Goal: Obtain resource: Download file/media

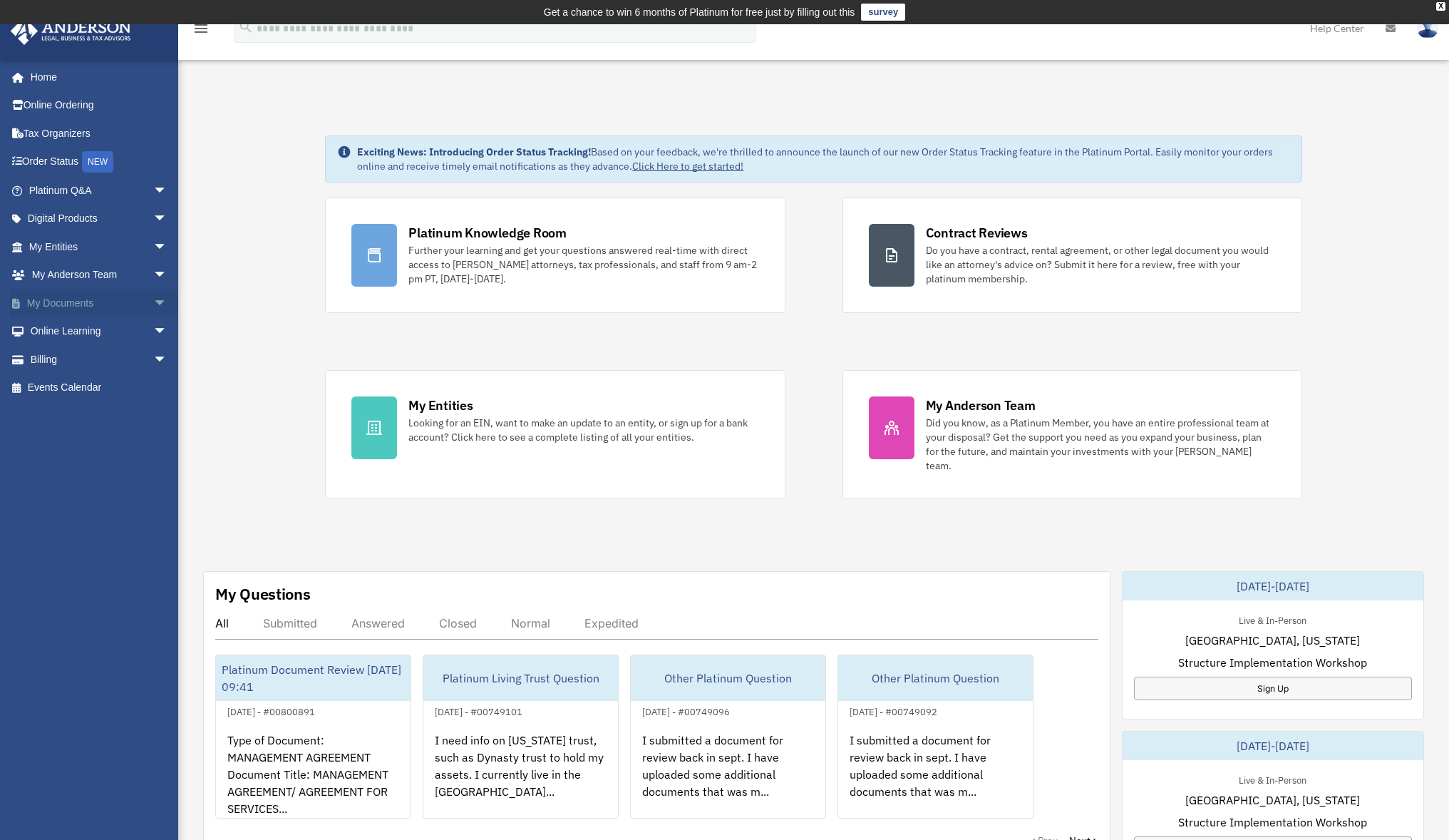
click at [70, 296] on link "My Documents arrow_drop_down" at bounding box center [99, 303] width 179 height 28
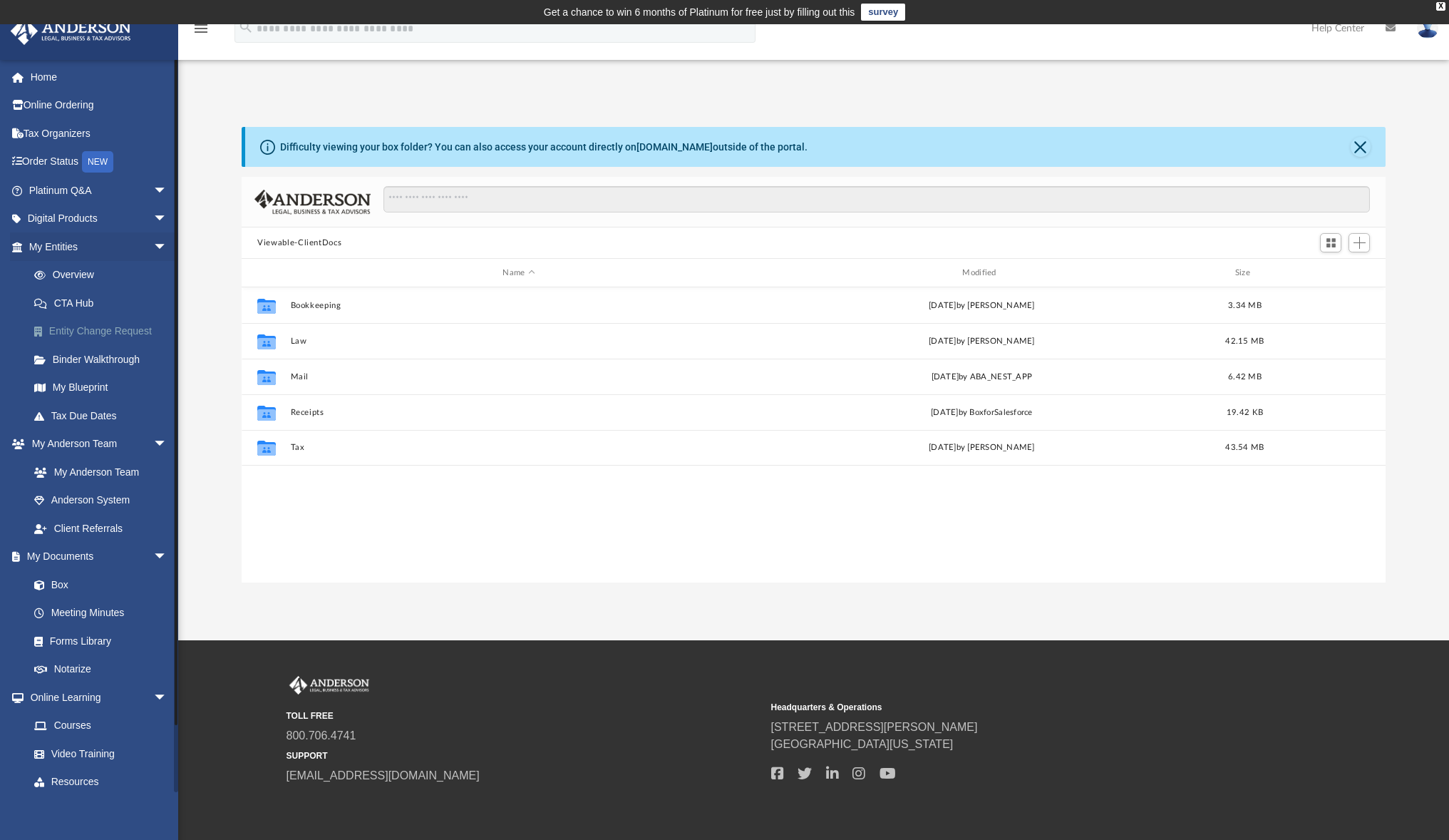
scroll to position [314, 1133]
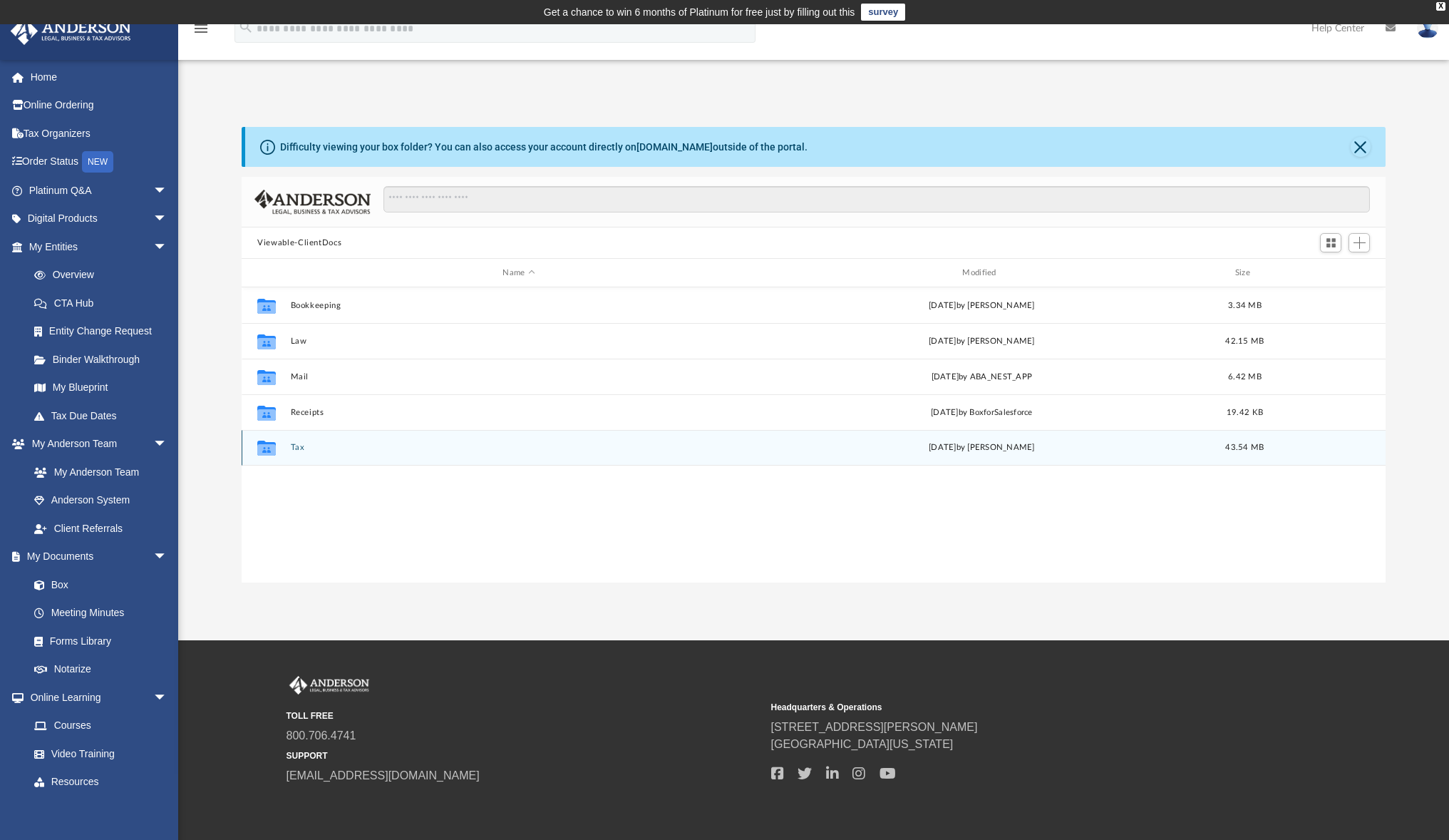
click at [295, 446] on button "Tax" at bounding box center [519, 447] width 457 height 10
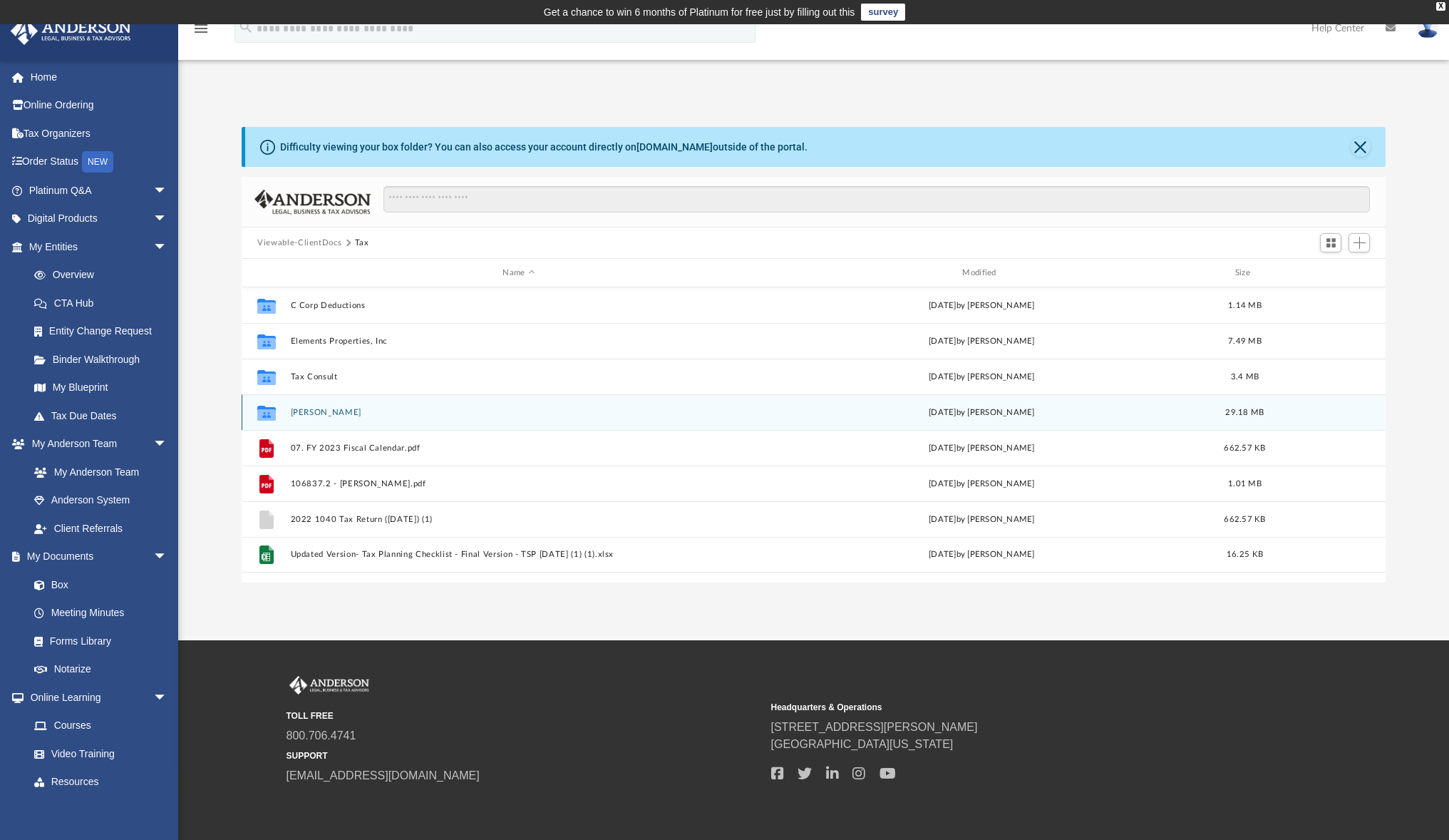
click at [318, 413] on button "[PERSON_NAME]" at bounding box center [519, 413] width 457 height 10
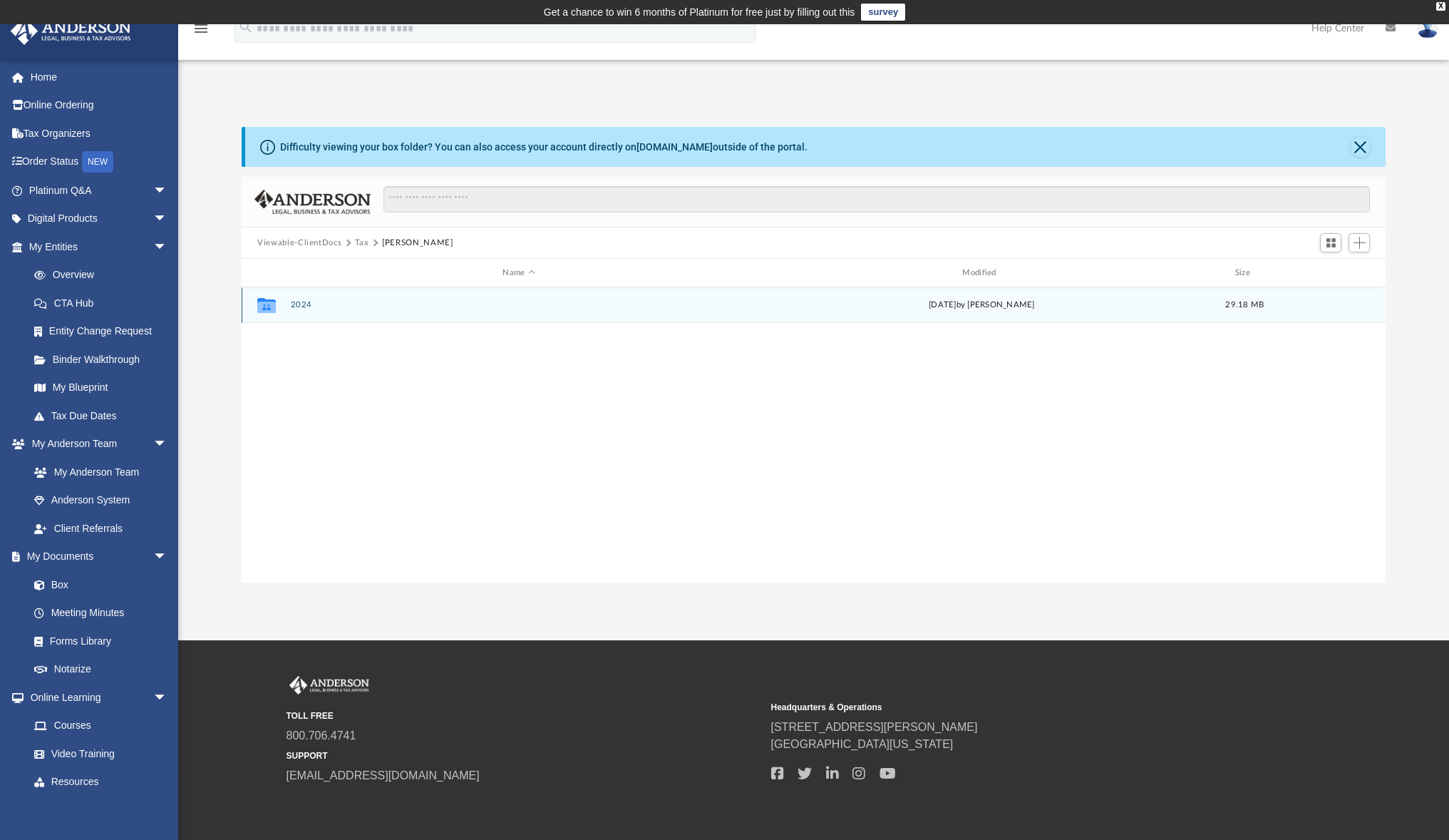
click at [300, 300] on button "2024" at bounding box center [519, 304] width 457 height 10
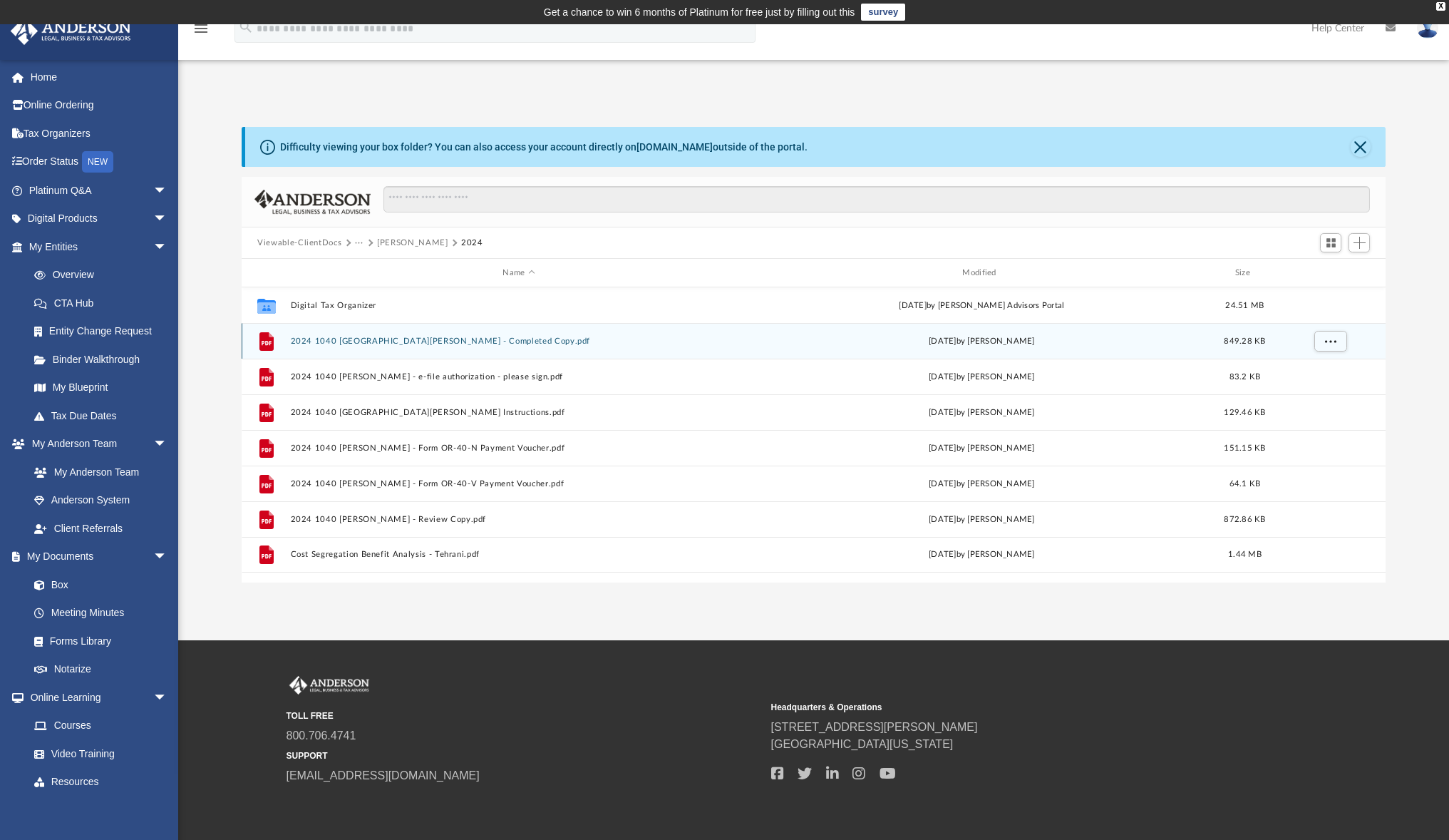
click at [419, 346] on div "File 2024 1040 Tehrani, Benjamin - Completed Copy.pdf Mon Jul 28 2025 by Jasmin…" at bounding box center [814, 340] width 1145 height 36
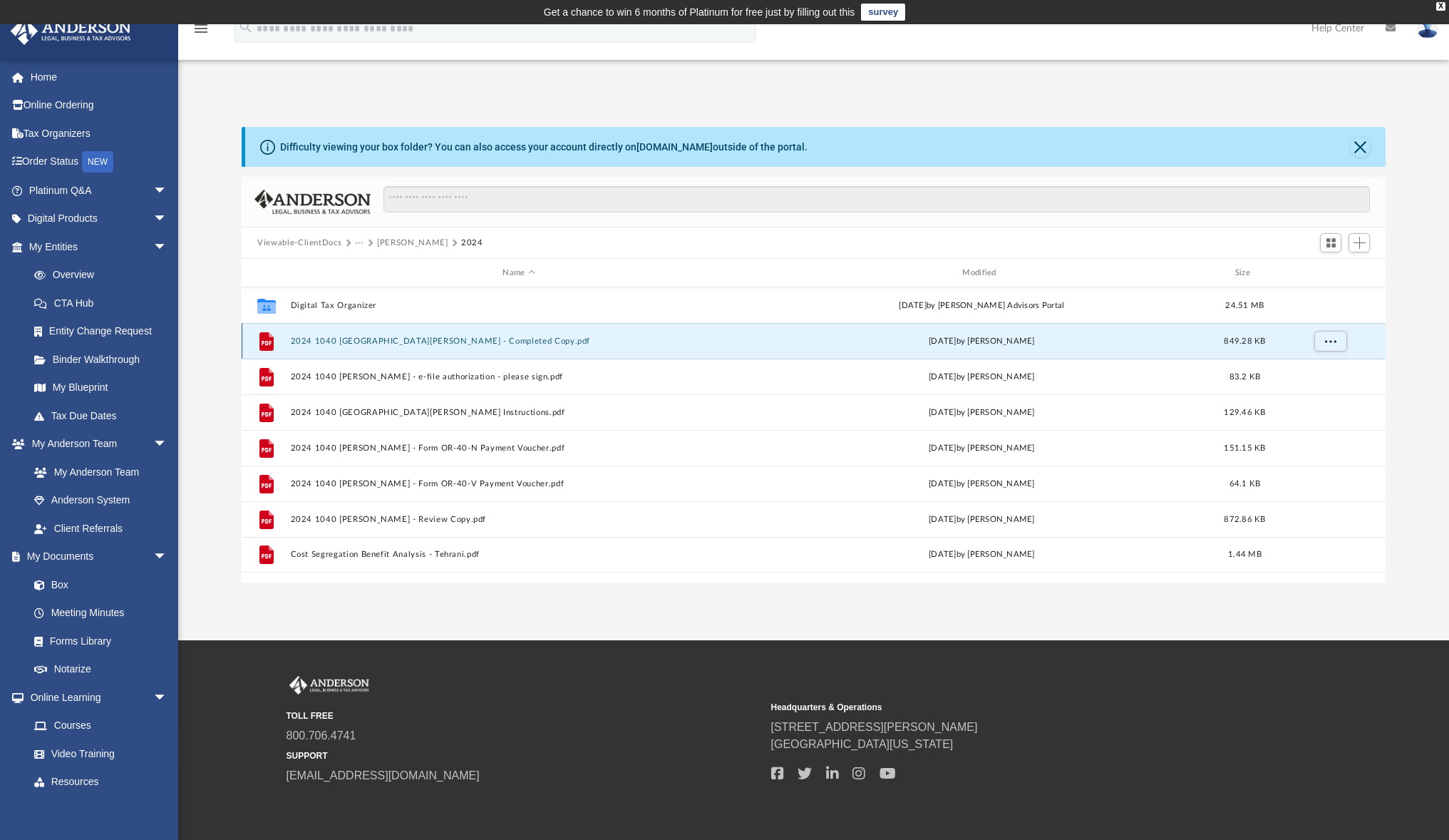
click at [418, 339] on button "2024 1040 [GEOGRAPHIC_DATA][PERSON_NAME] - Completed Copy.pdf" at bounding box center [519, 340] width 457 height 10
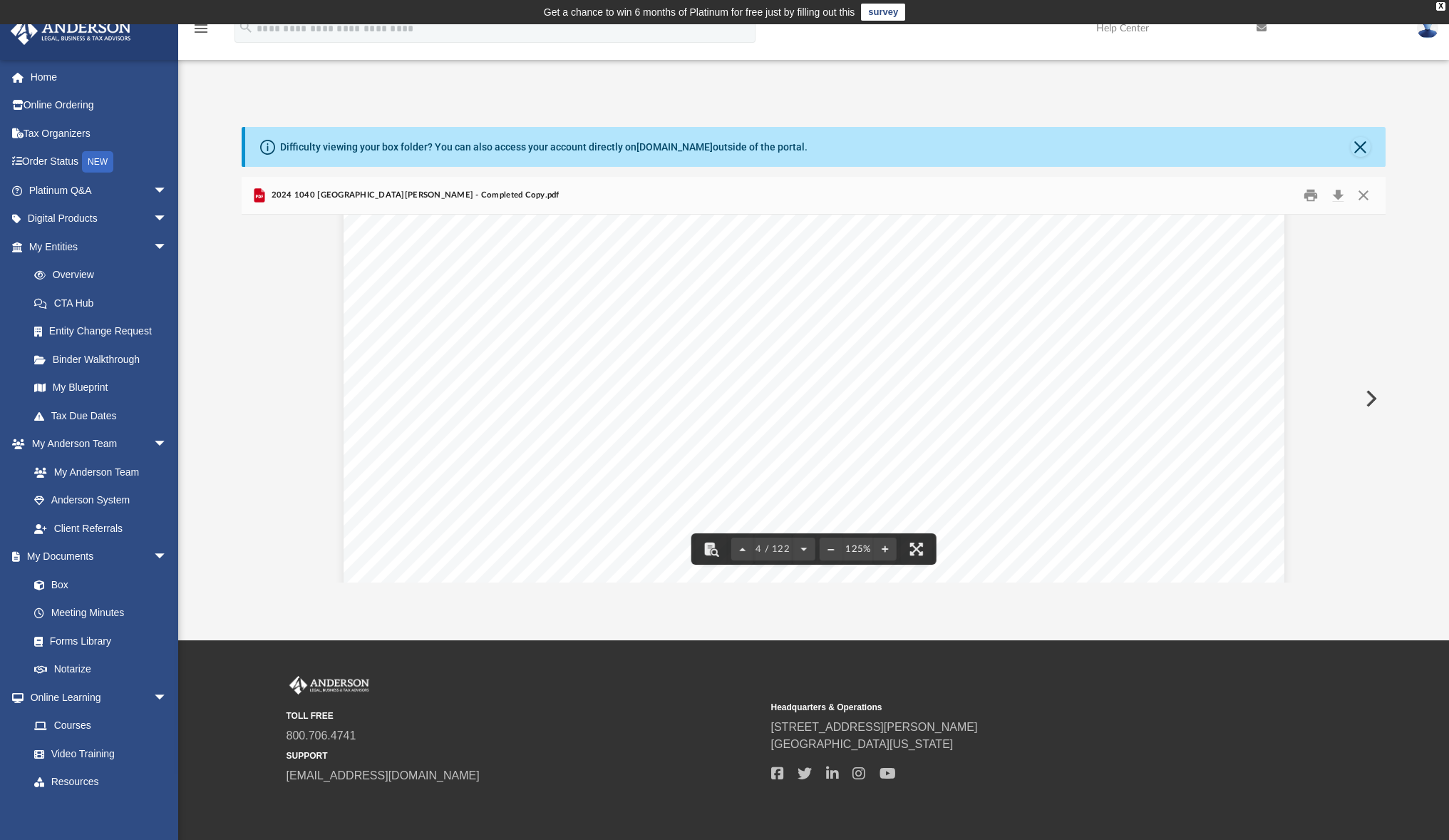
scroll to position [2962, 0]
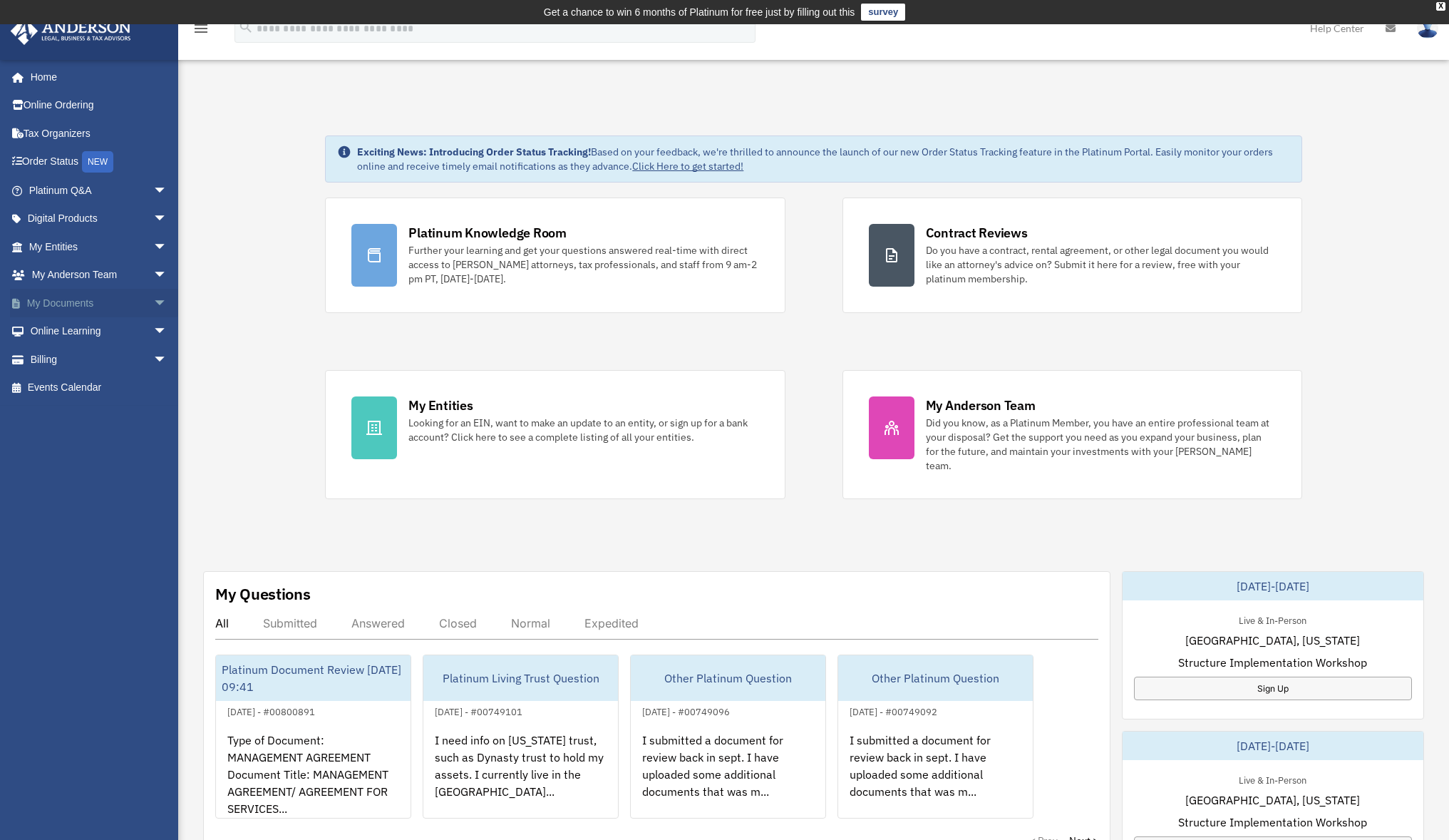
click at [45, 304] on link "My Documents arrow_drop_down" at bounding box center [99, 303] width 179 height 28
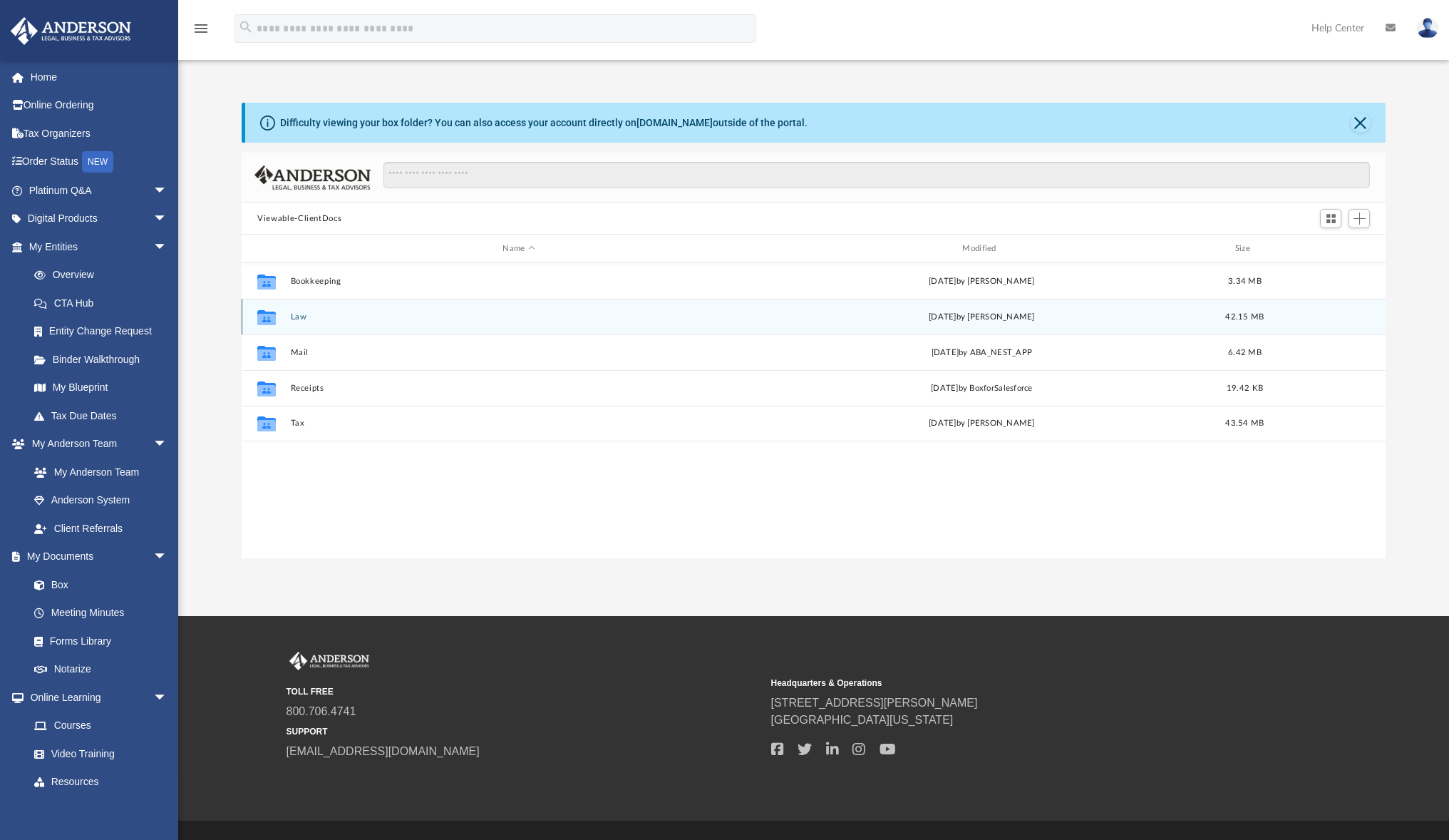
scroll to position [314, 1133]
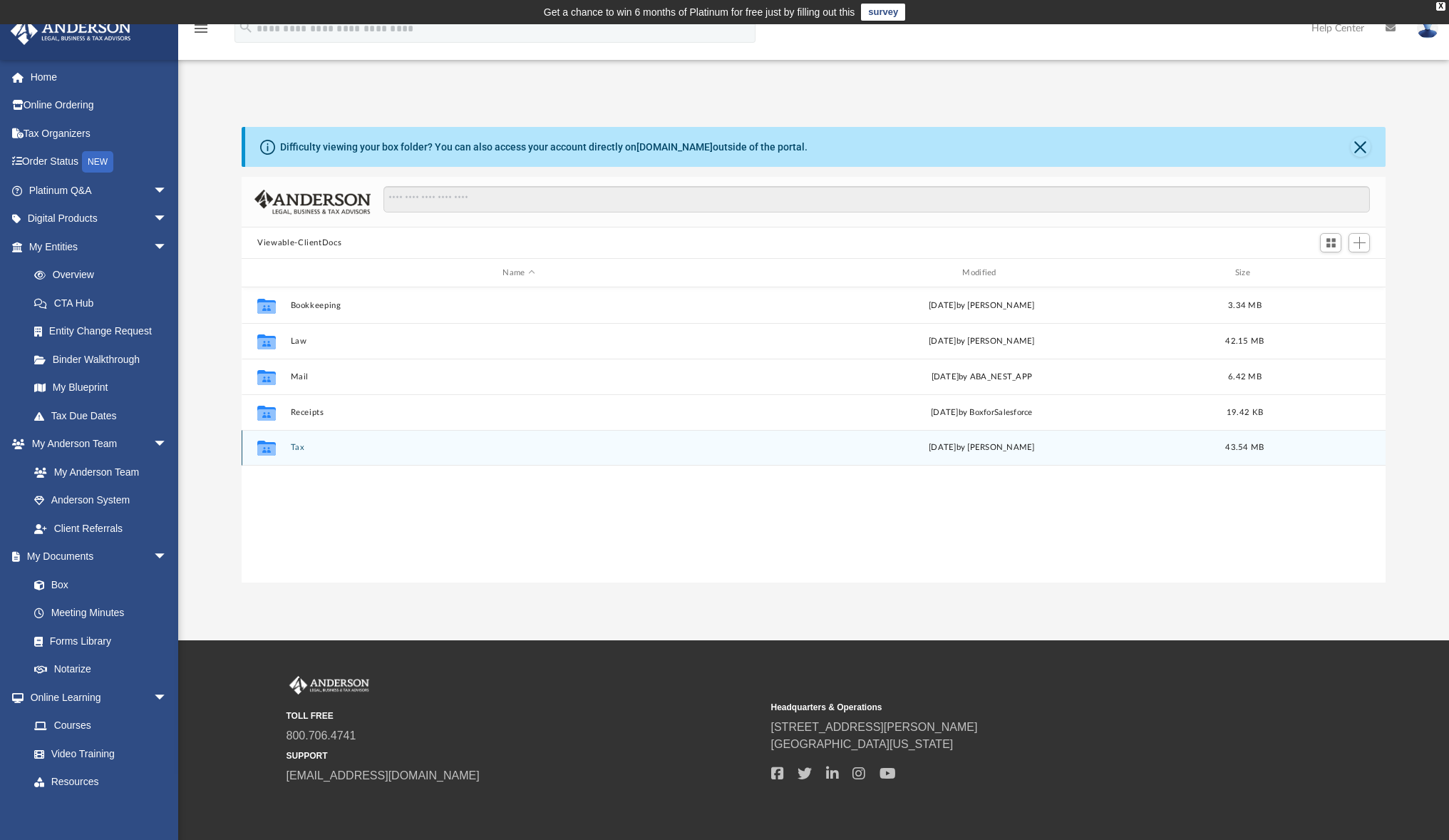
click at [289, 446] on div "Collaborated Folder Tax [DATE] by [PERSON_NAME] 43.54 MB" at bounding box center [814, 448] width 1145 height 36
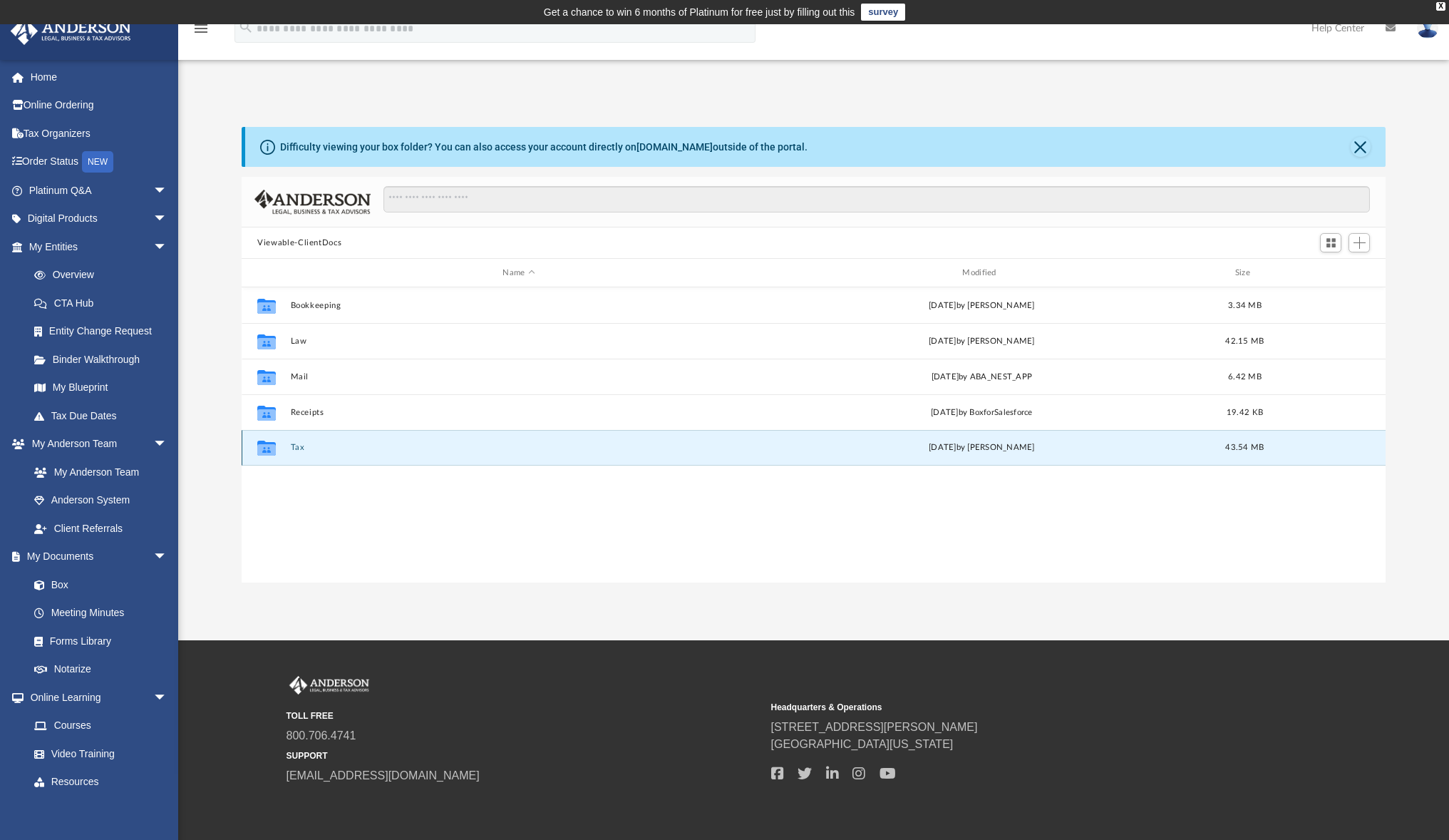
click at [292, 445] on button "Tax" at bounding box center [519, 447] width 457 height 10
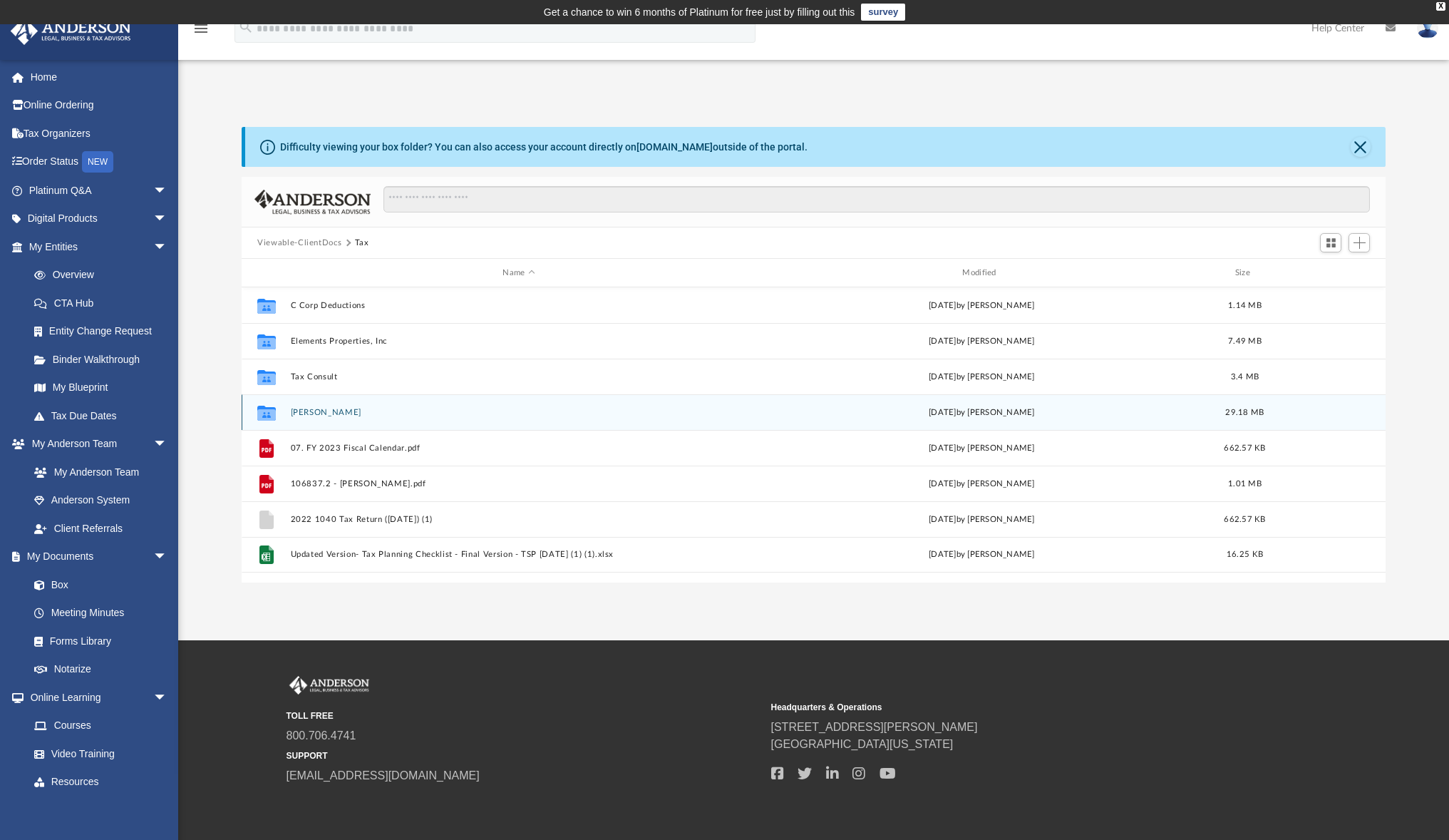
click at [329, 413] on button "[PERSON_NAME]" at bounding box center [519, 413] width 457 height 10
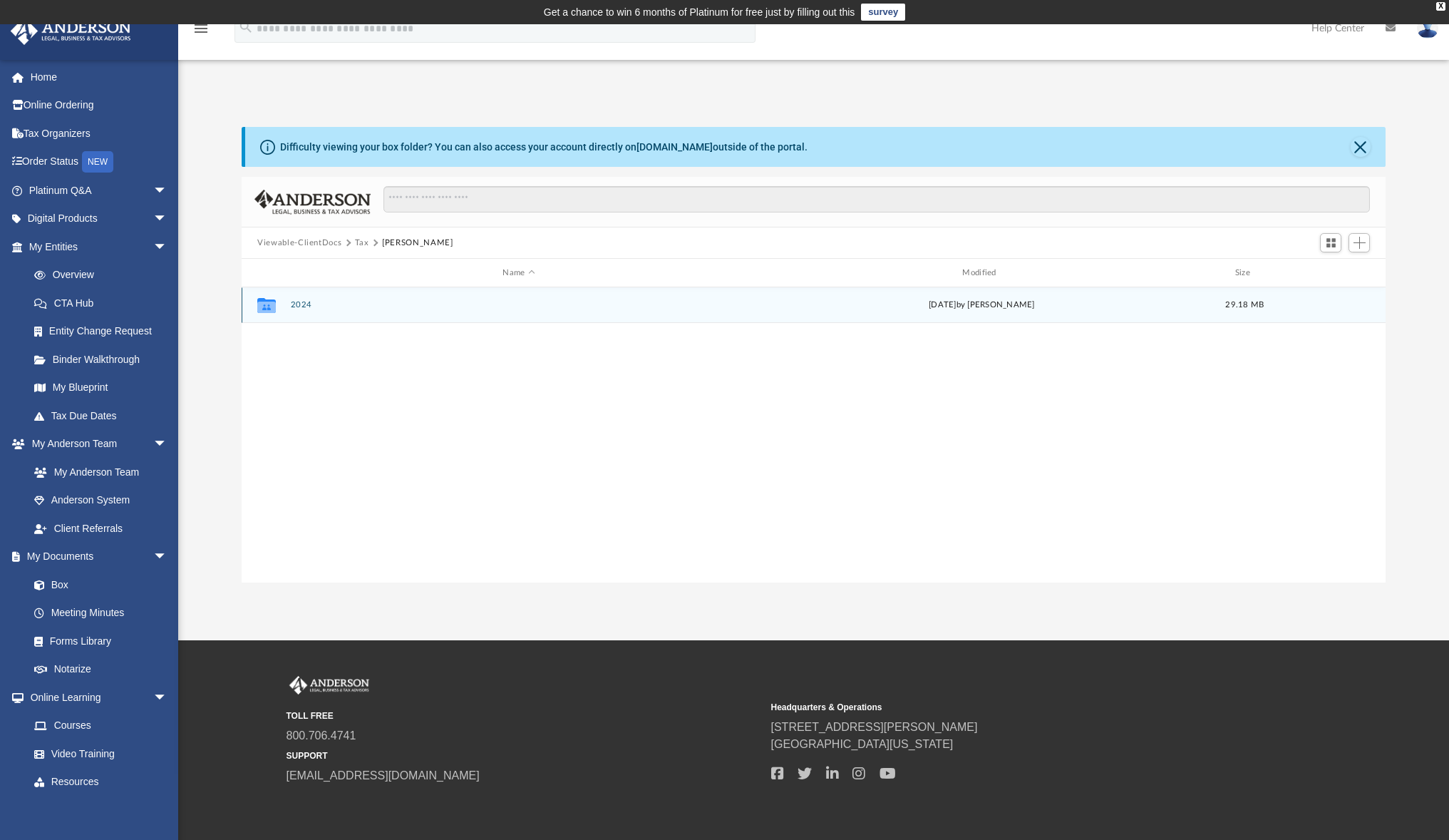
click at [299, 303] on button "2024" at bounding box center [519, 304] width 457 height 10
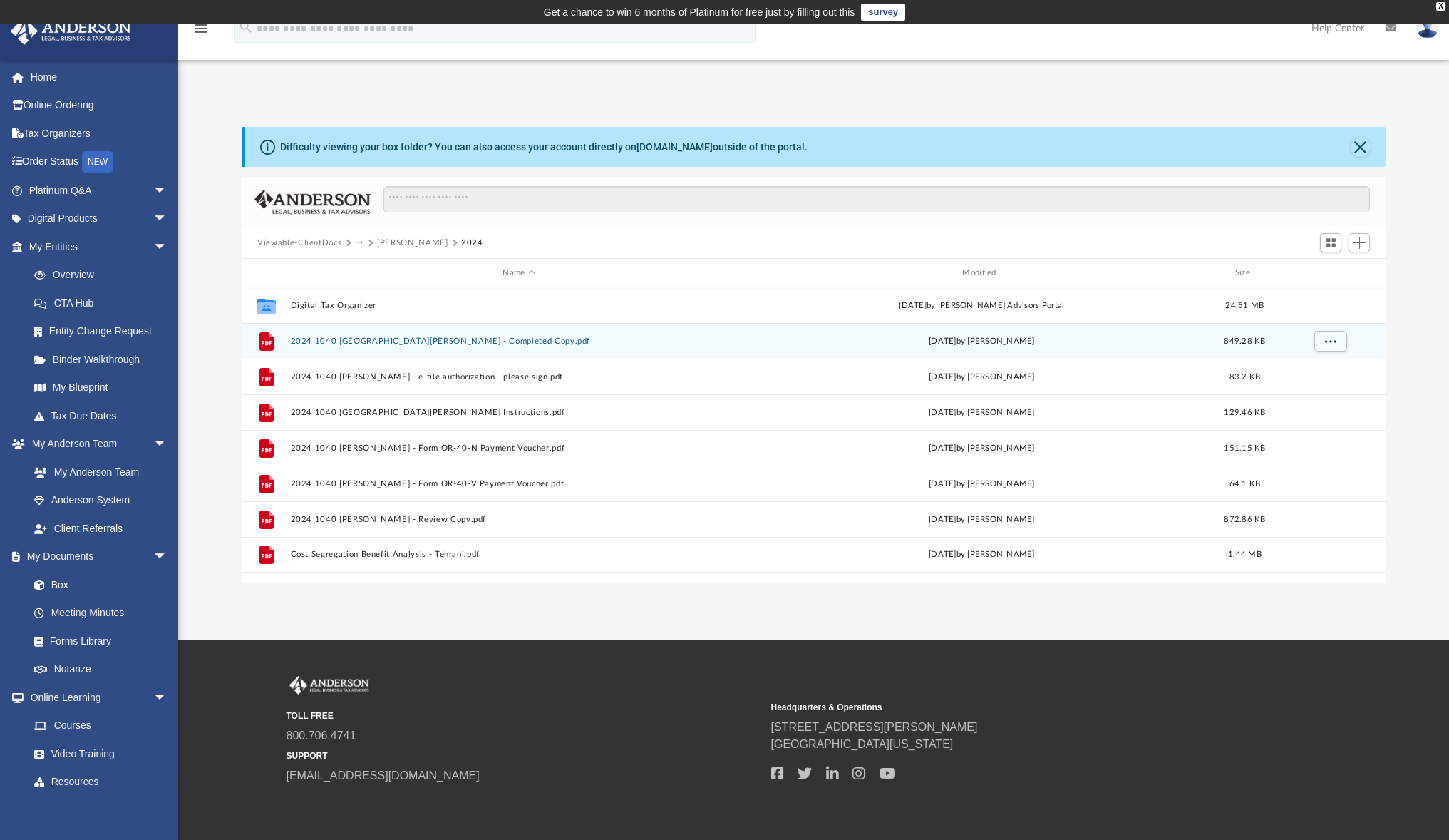
click at [336, 339] on button "2024 1040 [GEOGRAPHIC_DATA][PERSON_NAME] - Completed Copy.pdf" at bounding box center [519, 340] width 457 height 10
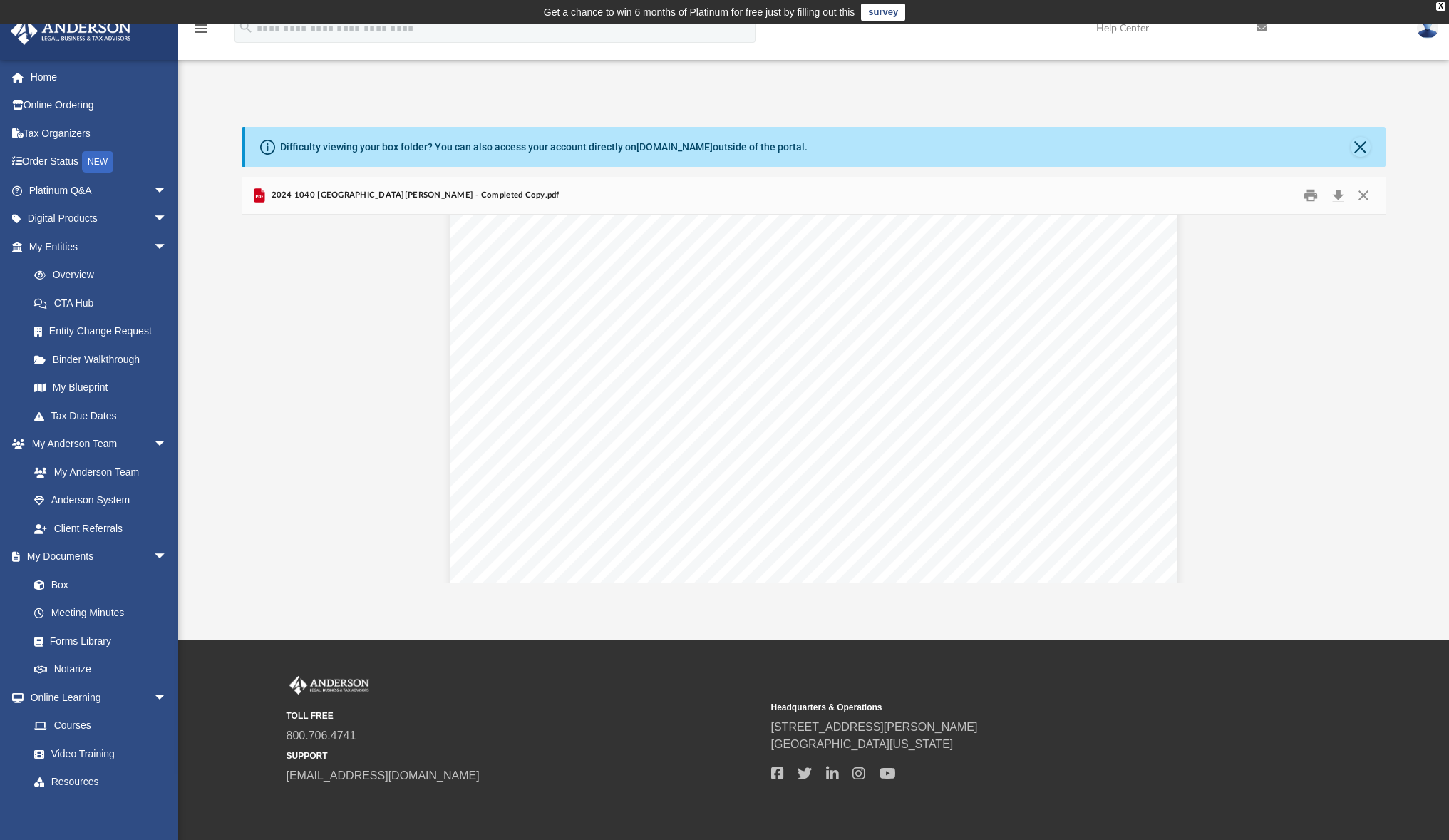
scroll to position [97778, 0]
